Goal: Navigation & Orientation: Find specific page/section

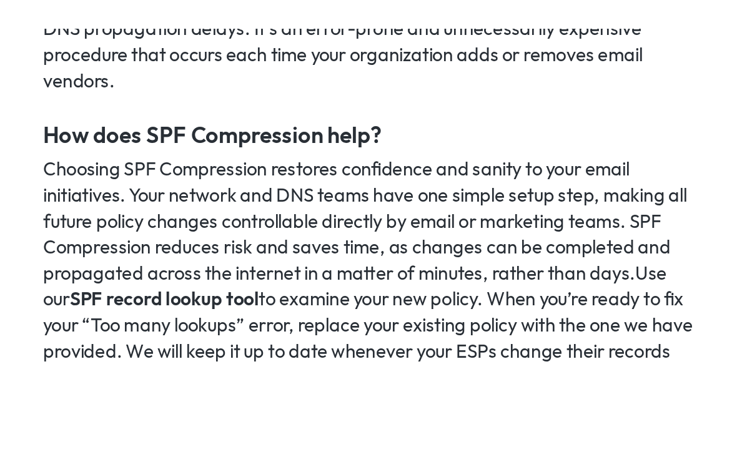
scroll to position [565, 0]
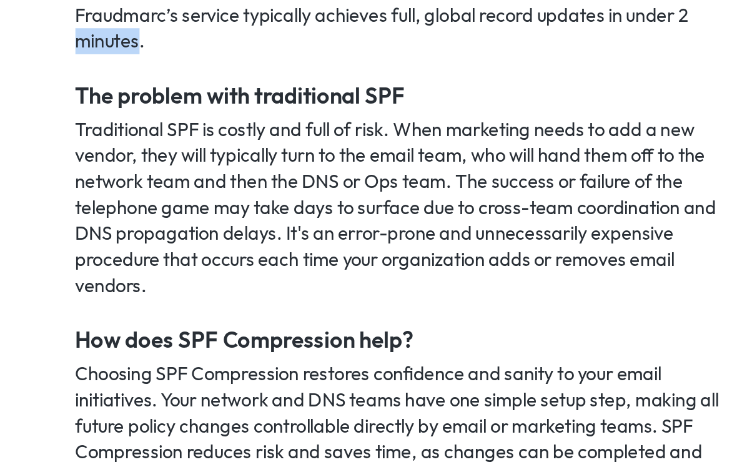
click at [144, 187] on p "Traditional SPF is costly and full of risk. When marketing needs to add a new v…" at bounding box center [368, 248] width 449 height 122
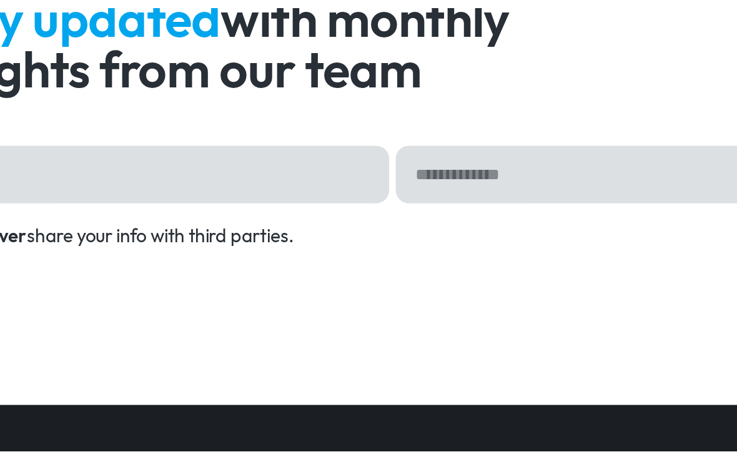
scroll to position [1359, 0]
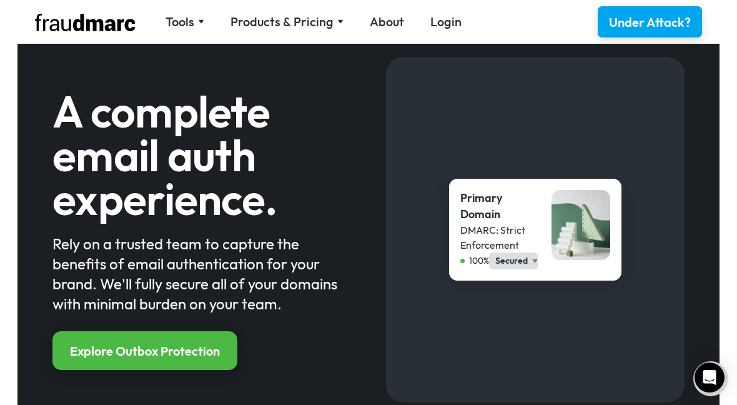
scroll to position [1342, 0]
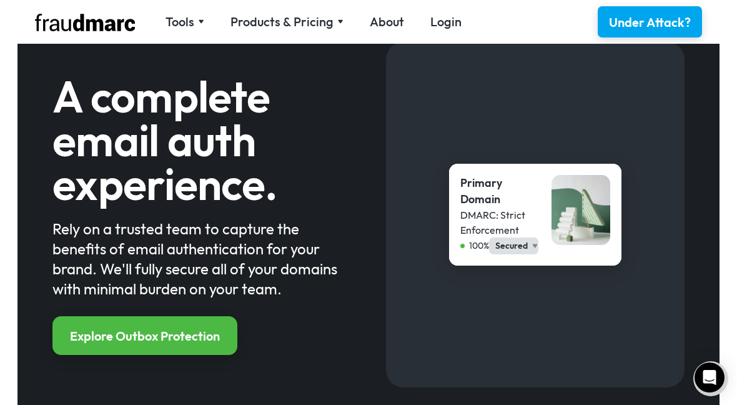
click at [124, 322] on link "Explore Outbox Protection" at bounding box center [144, 335] width 185 height 39
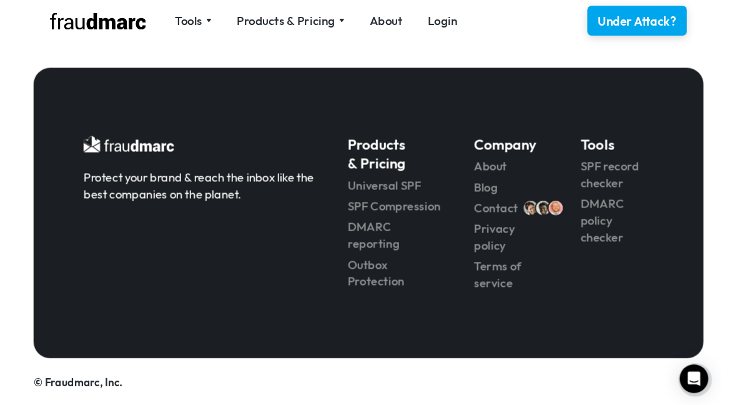
scroll to position [1624, 0]
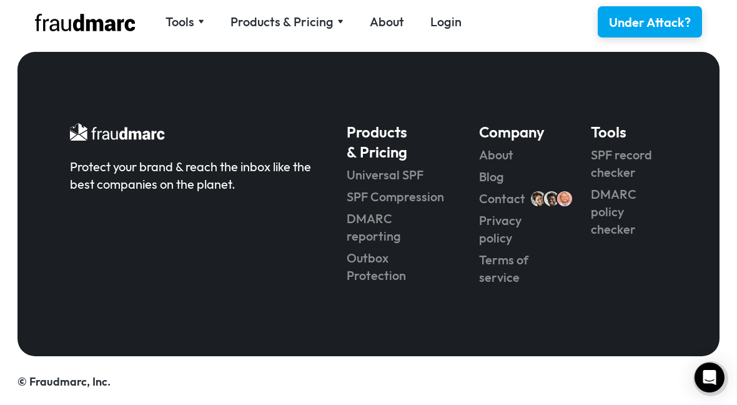
click at [500, 181] on link "Blog" at bounding box center [517, 176] width 77 height 17
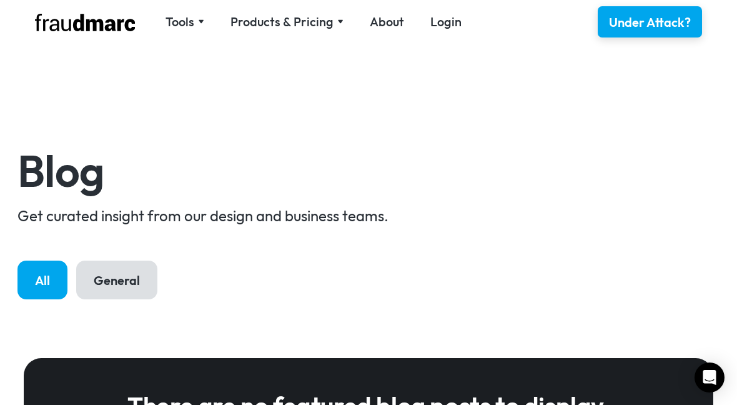
click at [251, 14] on div "Products & Pricing" at bounding box center [281, 21] width 103 height 17
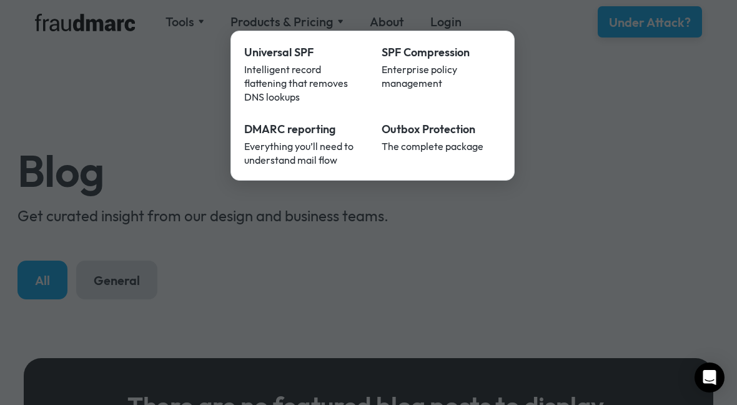
click at [469, 139] on div "The complete package" at bounding box center [441, 146] width 120 height 14
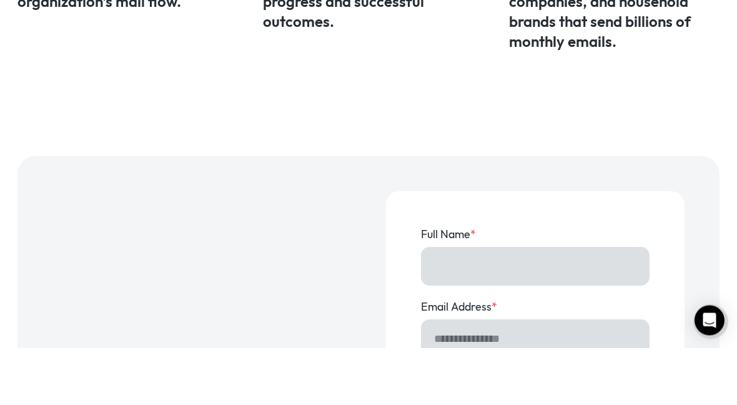
scroll to position [917, 0]
